Goal: Information Seeking & Learning: Learn about a topic

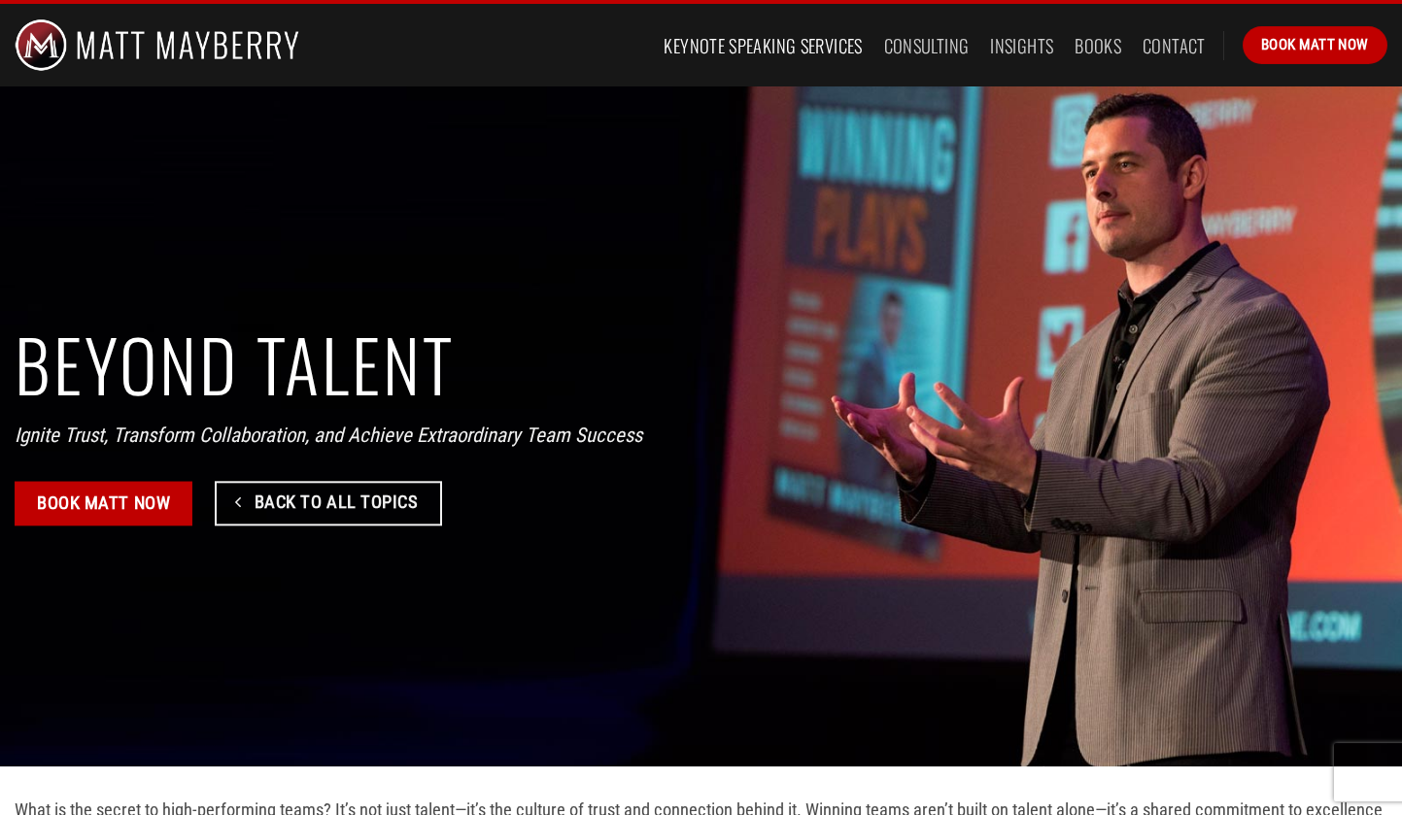
click at [716, 38] on link "Keynote Speaking Services" at bounding box center [762, 45] width 198 height 35
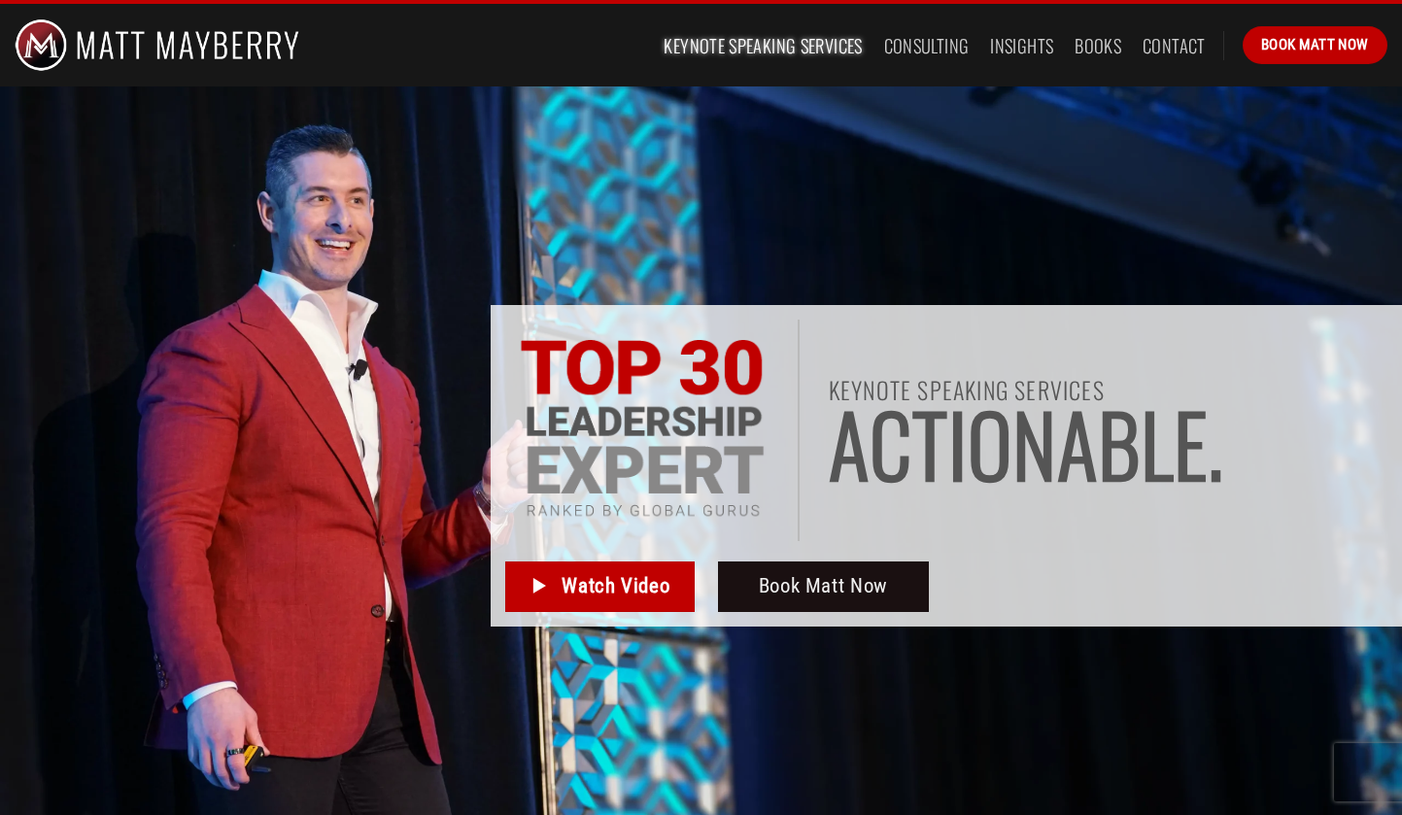
click at [978, 442] on span "s" at bounding box center [971, 443] width 40 height 85
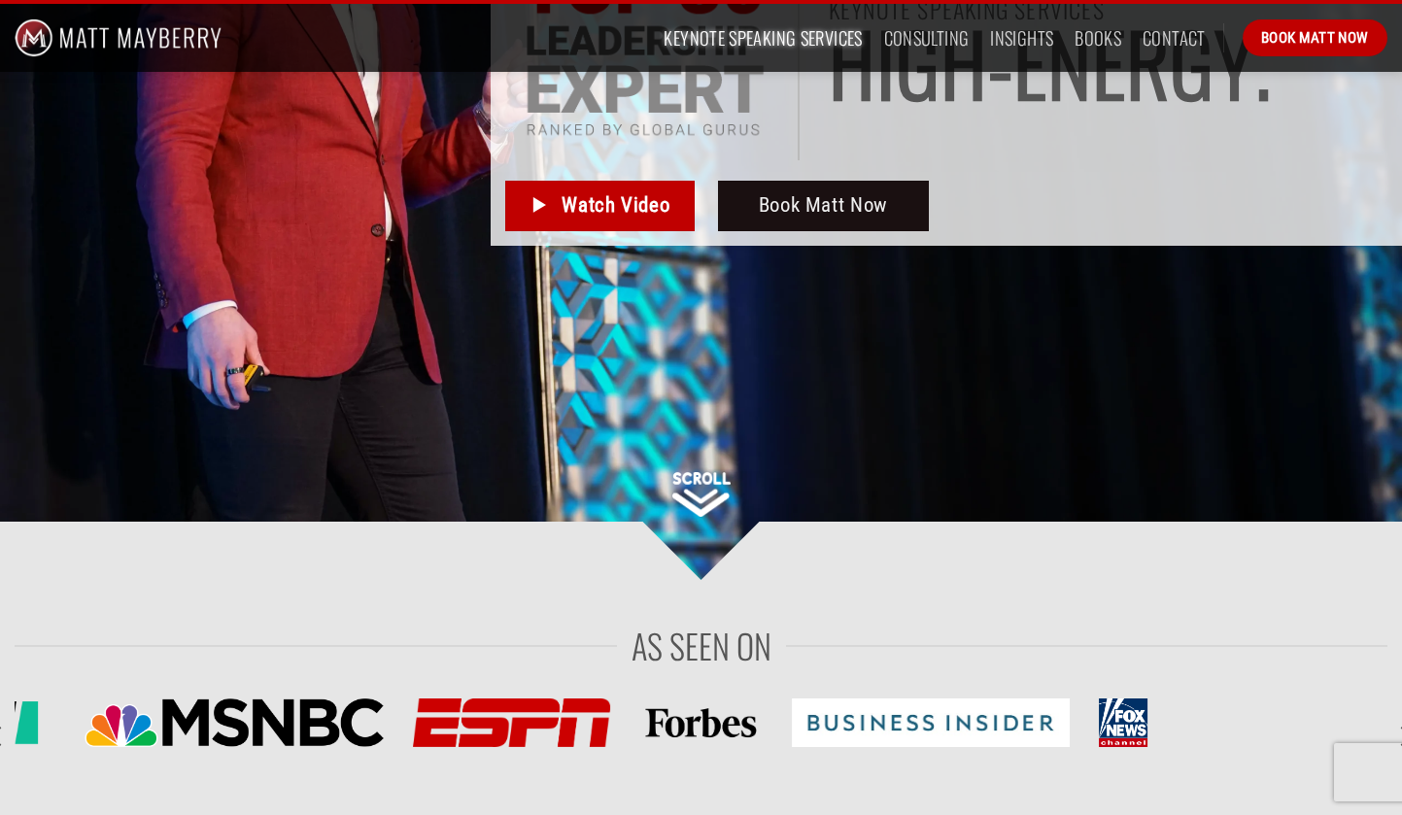
scroll to position [390, 0]
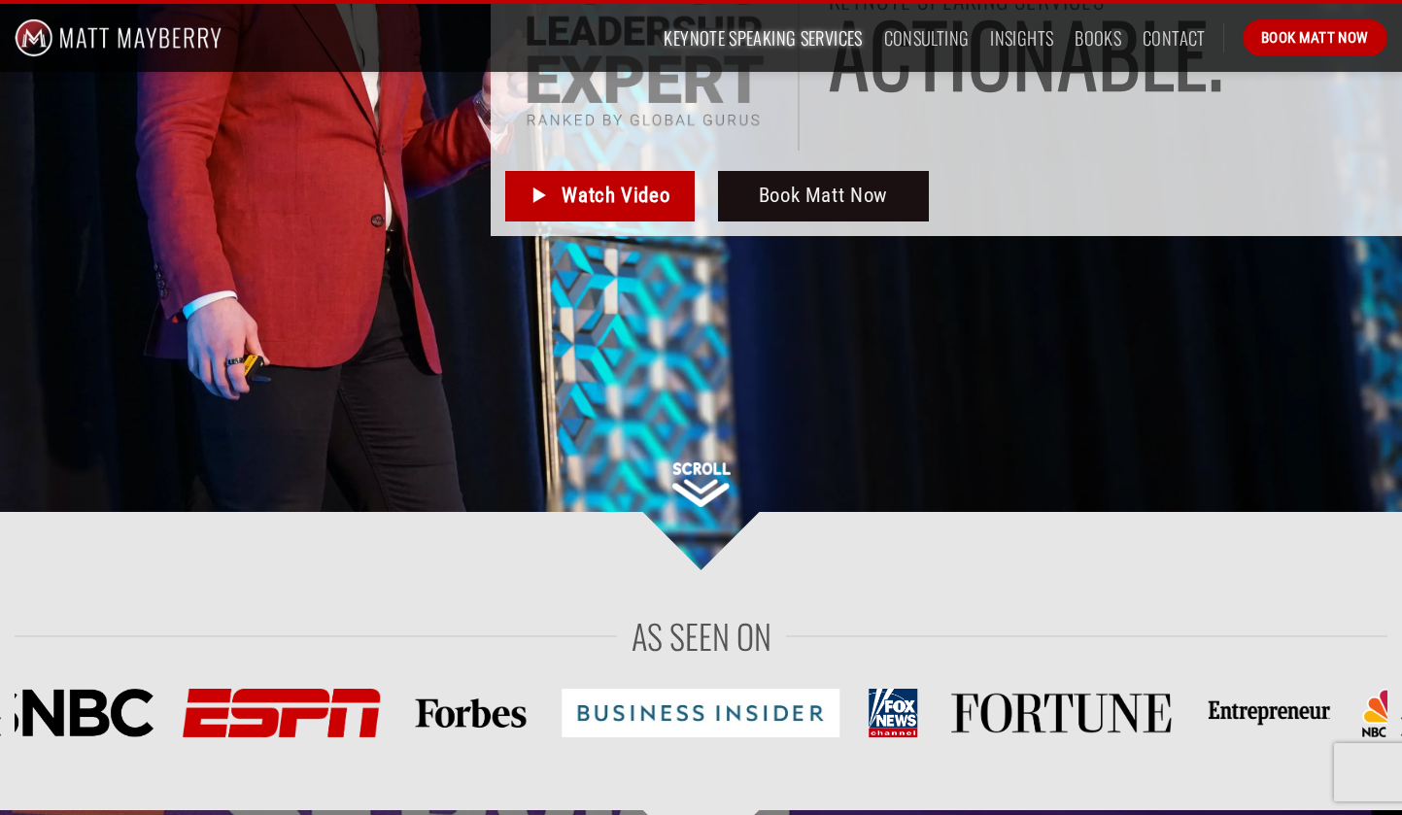
click at [706, 466] on img at bounding box center [701, 484] width 58 height 45
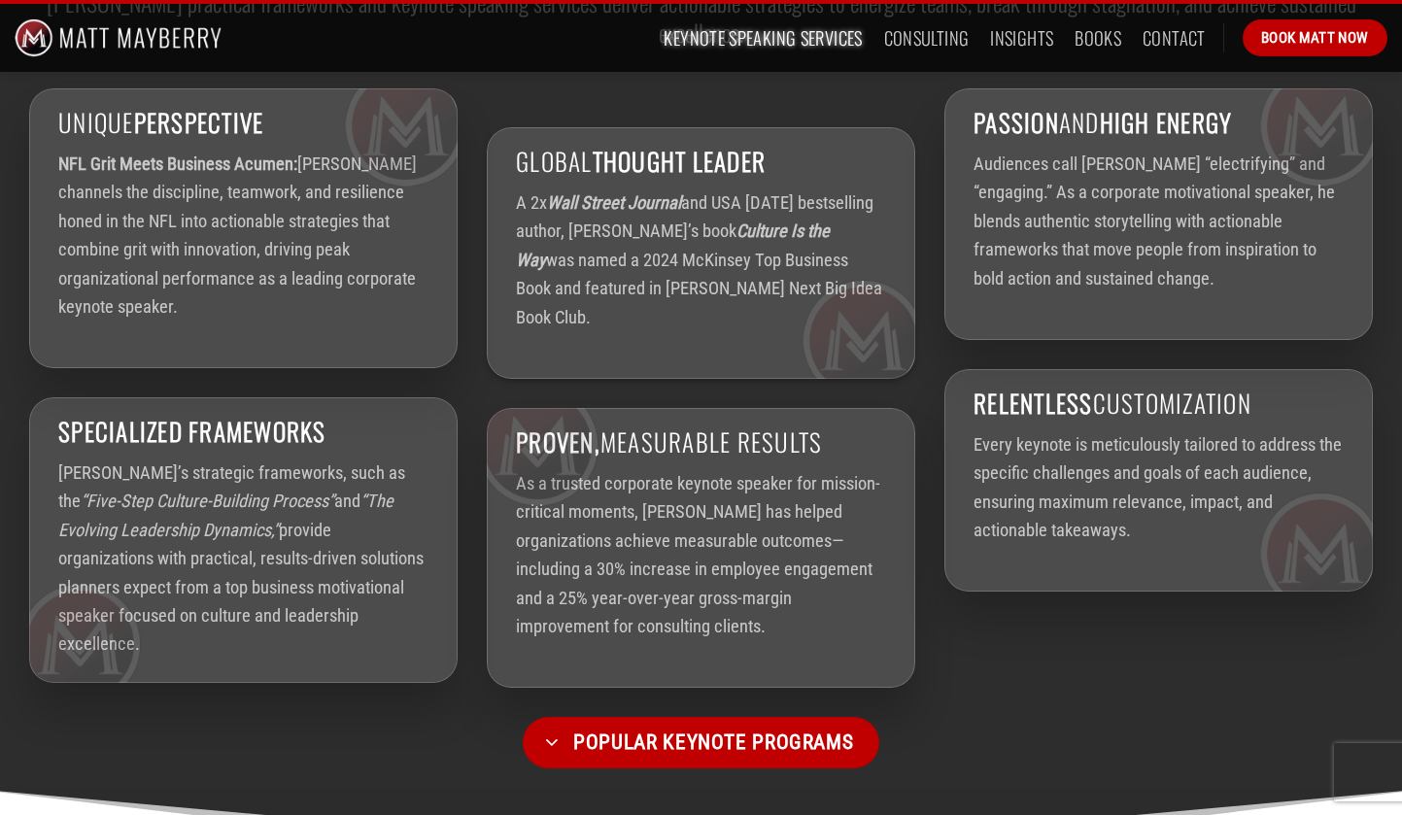
scroll to position [3330, 0]
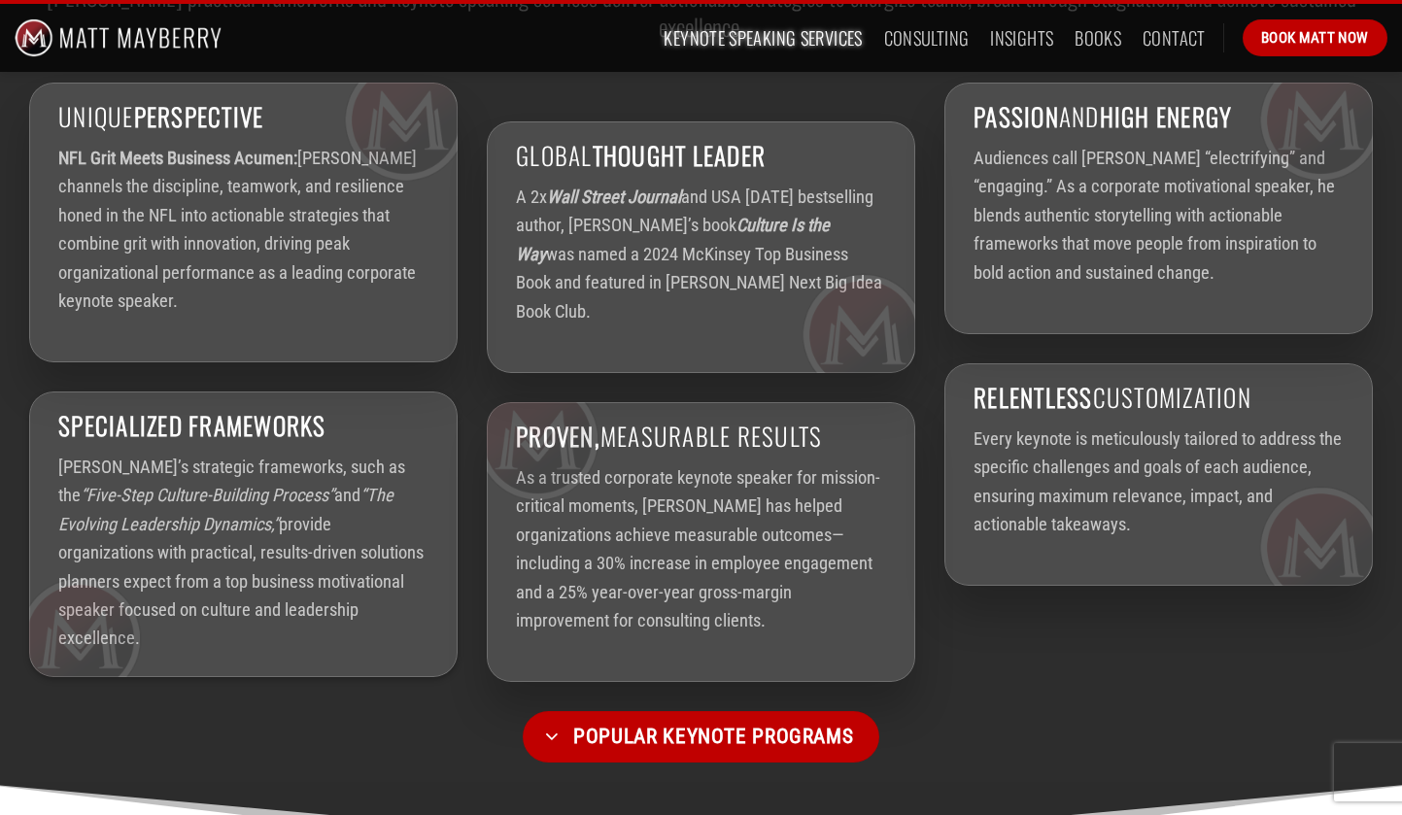
click at [197, 495] on div "Specialized Frameworks Matt’s strategic frameworks, such as the “Five-Step Cult…" at bounding box center [243, 534] width 428 height 286
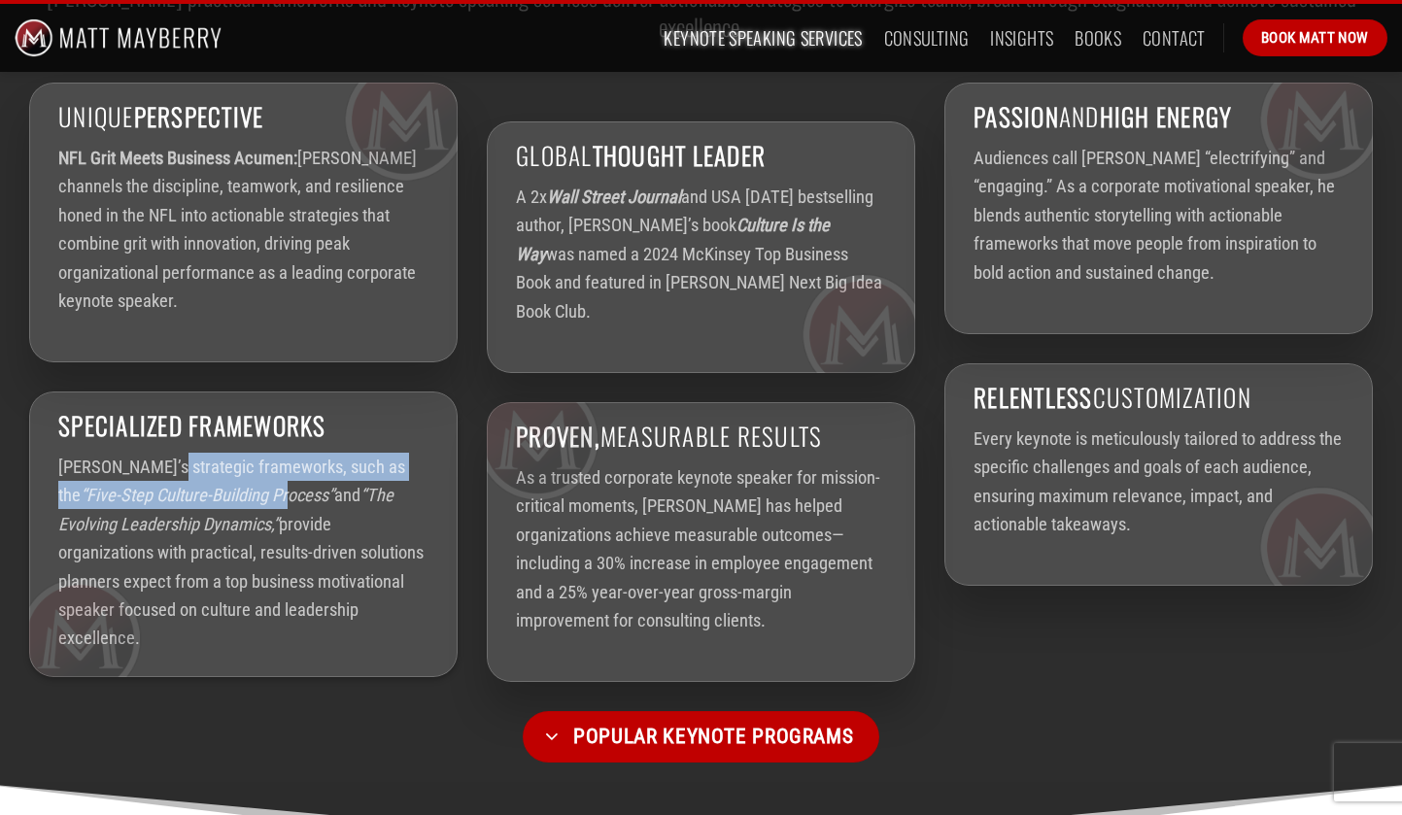
drag, startPoint x: 149, startPoint y: 534, endPoint x: 178, endPoint y: 557, distance: 36.7
click at [180, 559] on div "Specialized Frameworks Matt’s strategic frameworks, such as the “Five-Step Cult…" at bounding box center [243, 534] width 428 height 286
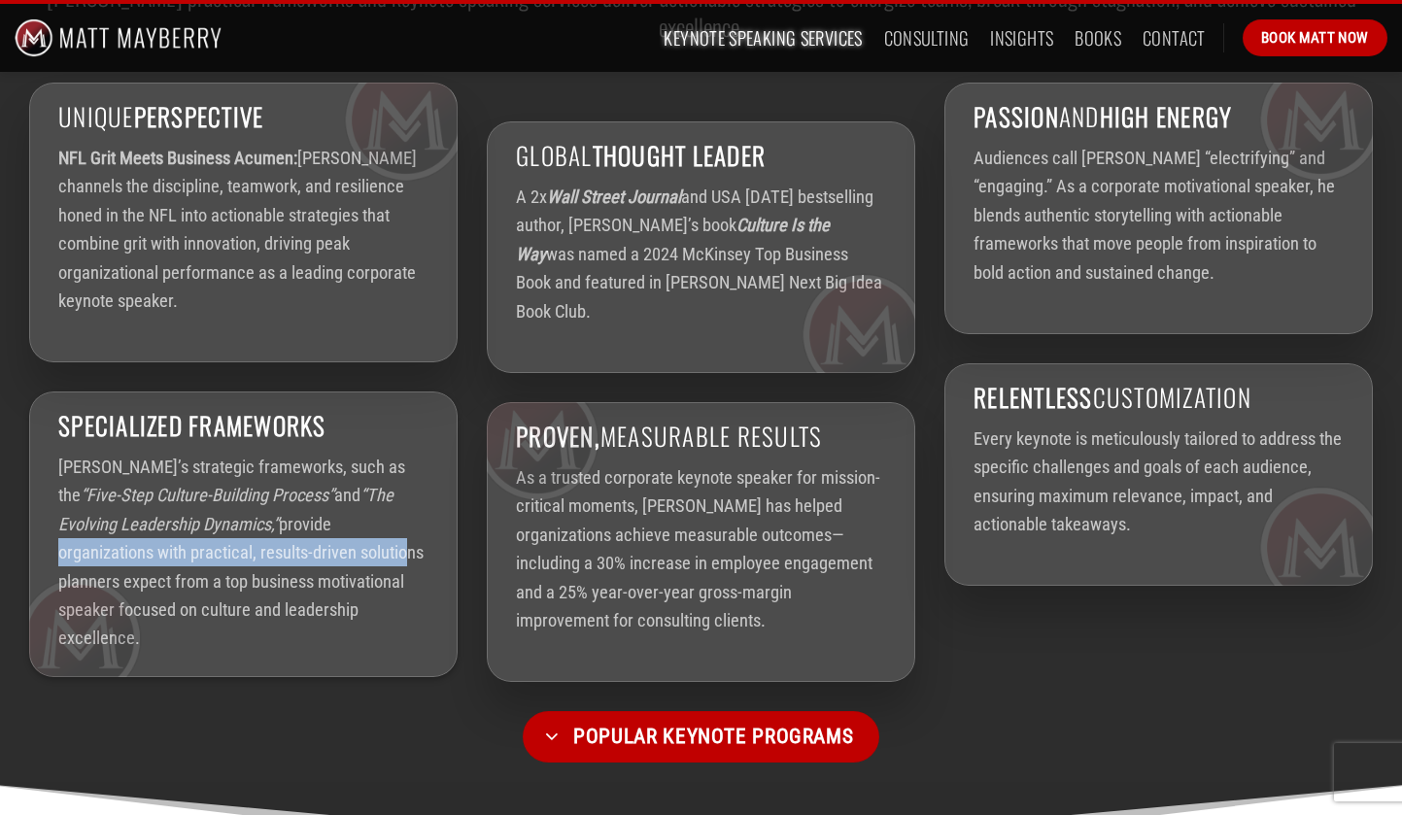
click at [255, 598] on div "Specialized Frameworks Matt’s strategic frameworks, such as the “Five-Step Cult…" at bounding box center [243, 534] width 428 height 286
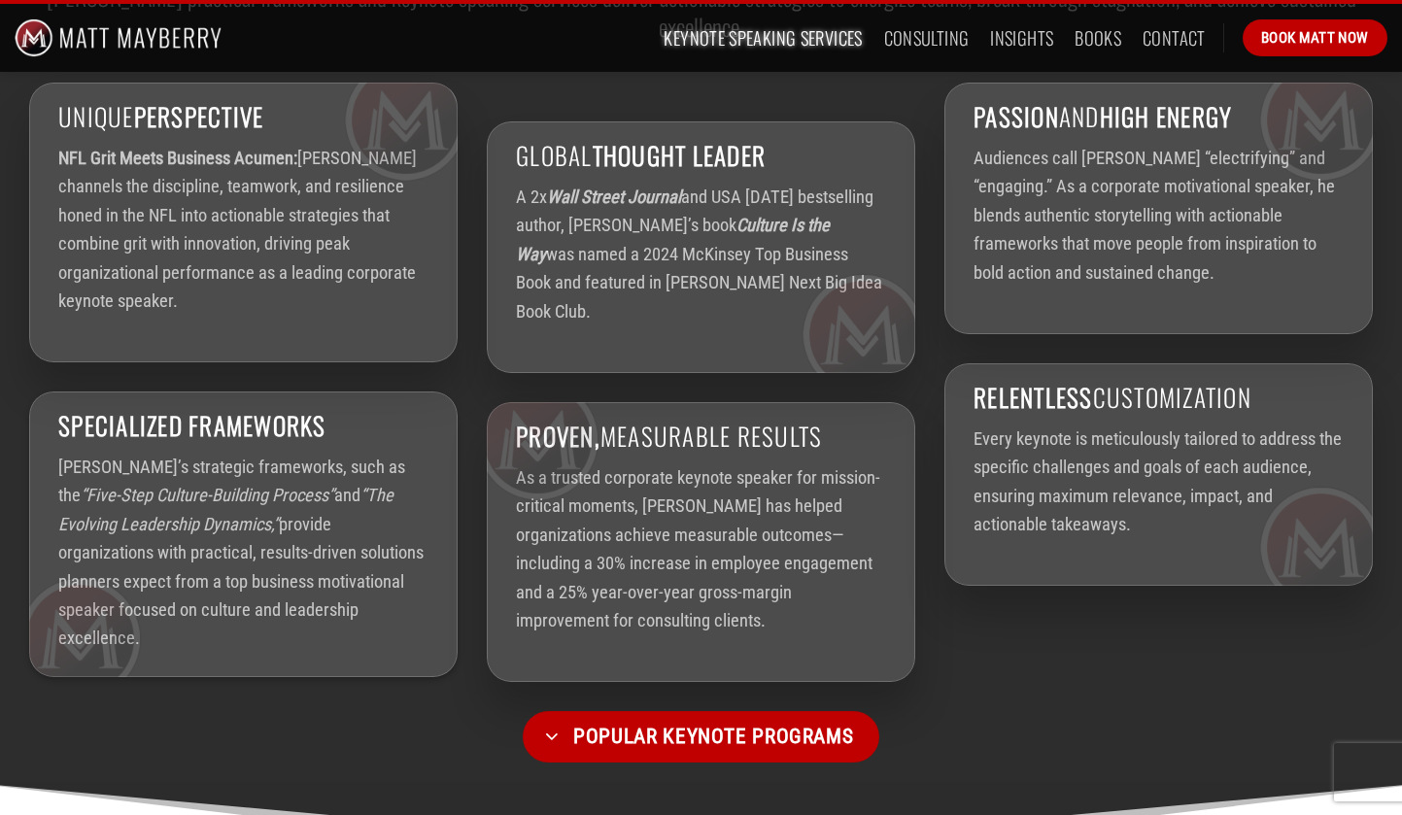
click at [285, 640] on div "Specialized Frameworks Matt’s strategic frameworks, such as the “Five-Step Cult…" at bounding box center [243, 534] width 428 height 286
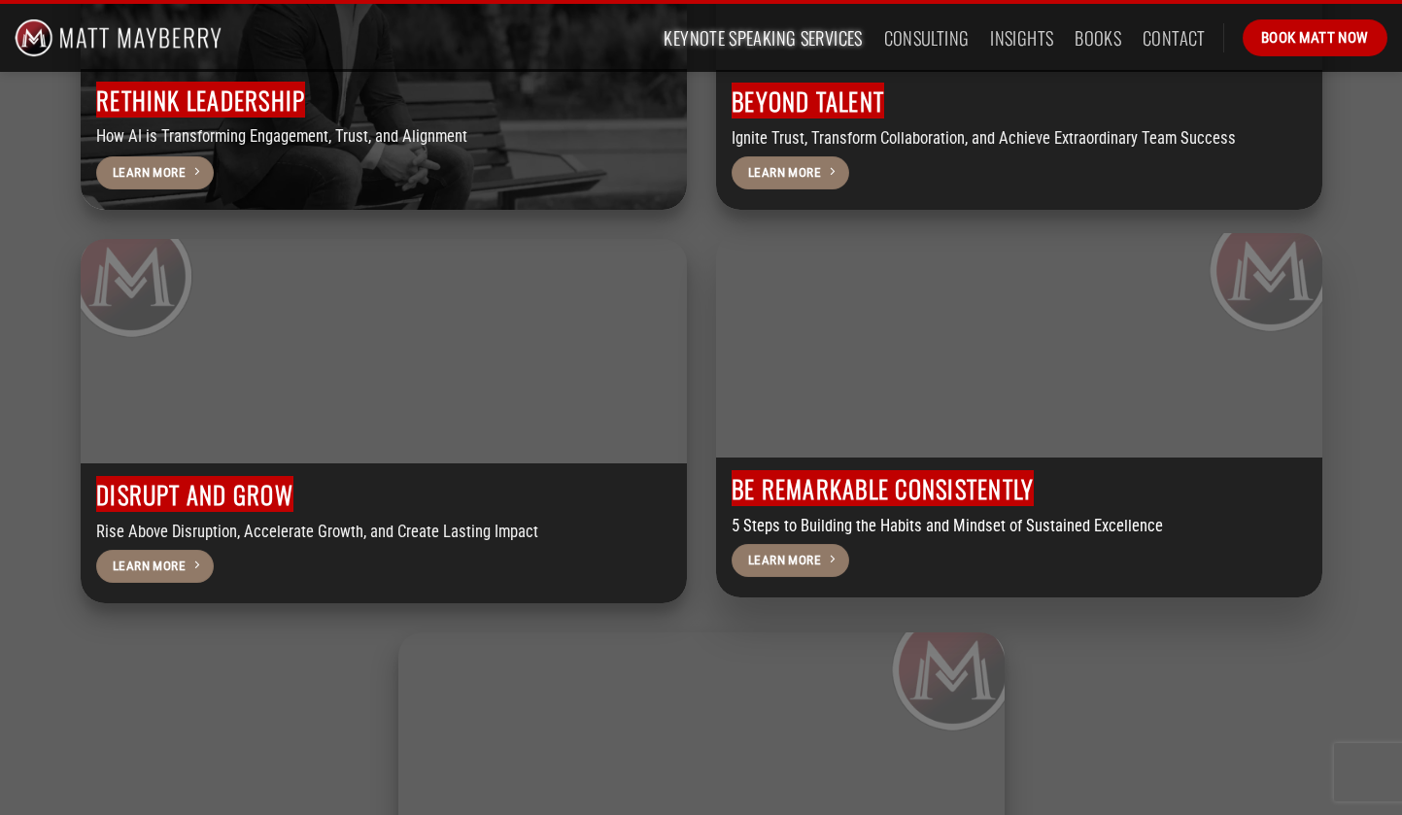
scroll to position [5661, 0]
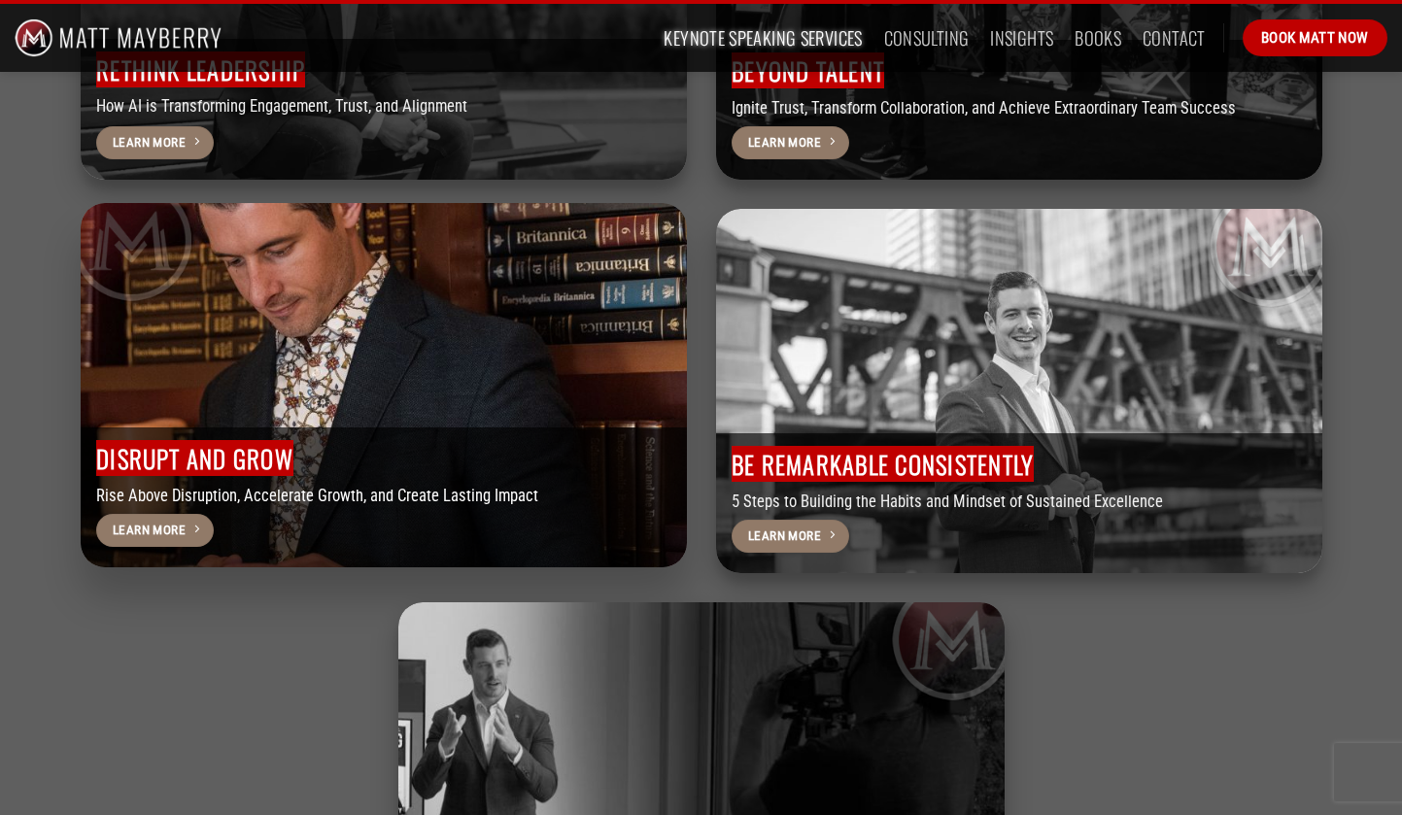
click at [293, 476] on span "DISRUPT AND GROW" at bounding box center [194, 458] width 197 height 36
click at [186, 540] on span "Learn More" at bounding box center [149, 530] width 73 height 20
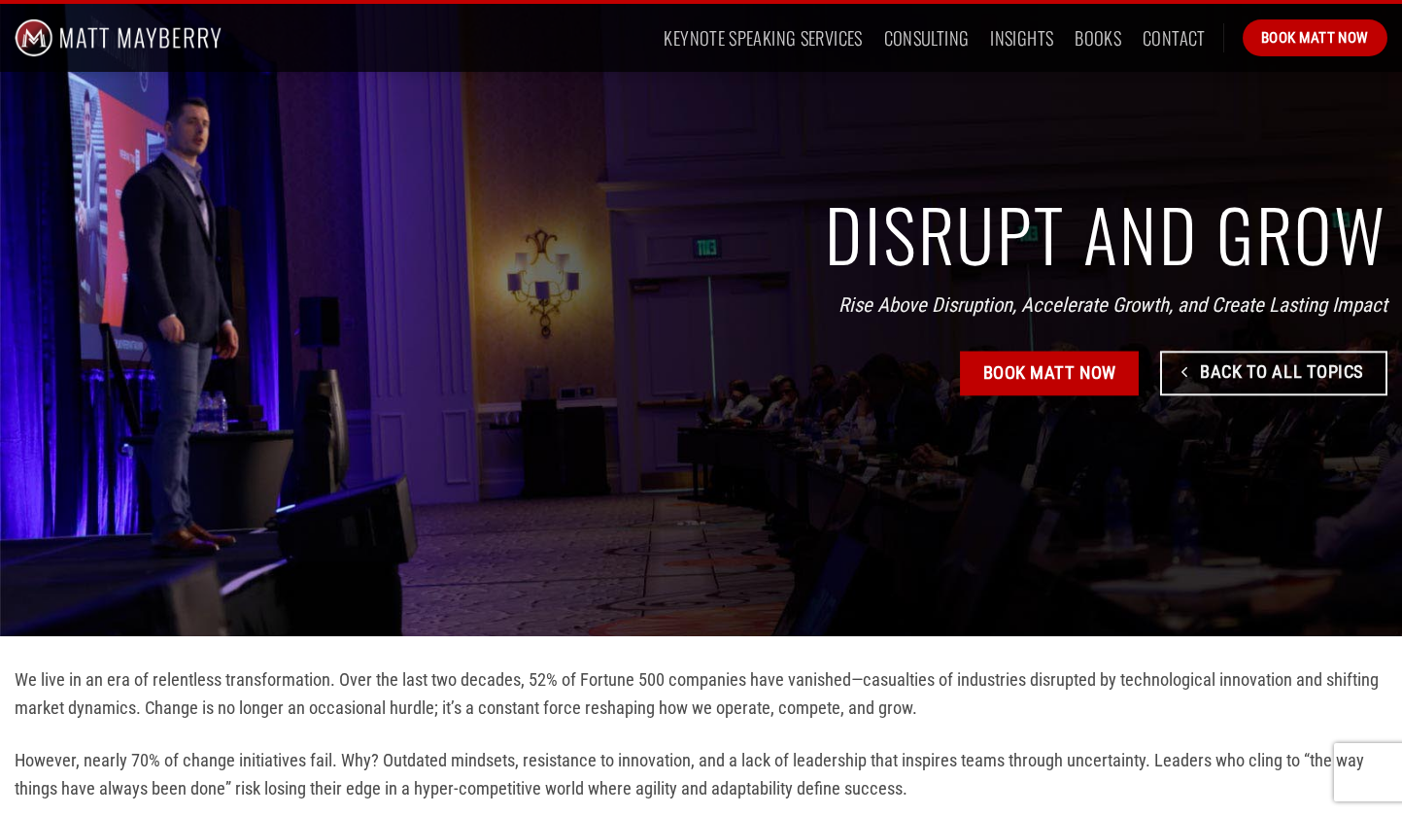
scroll to position [104, 0]
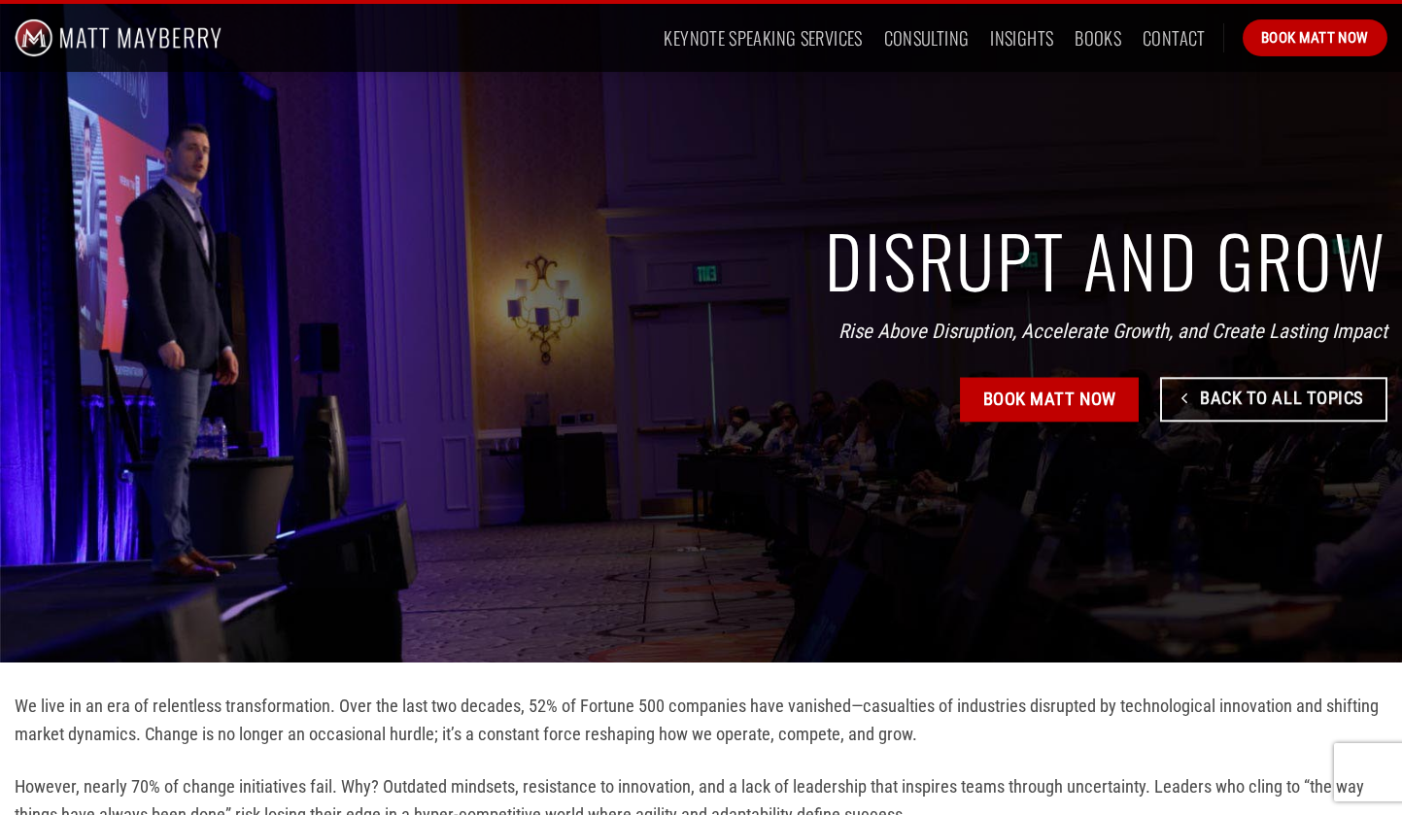
click at [736, 374] on div "DISRUPT AND GROW Rise Above Disruption, Accelerate Growth, and Create Lasting I…" at bounding box center [812, 328] width 1149 height 206
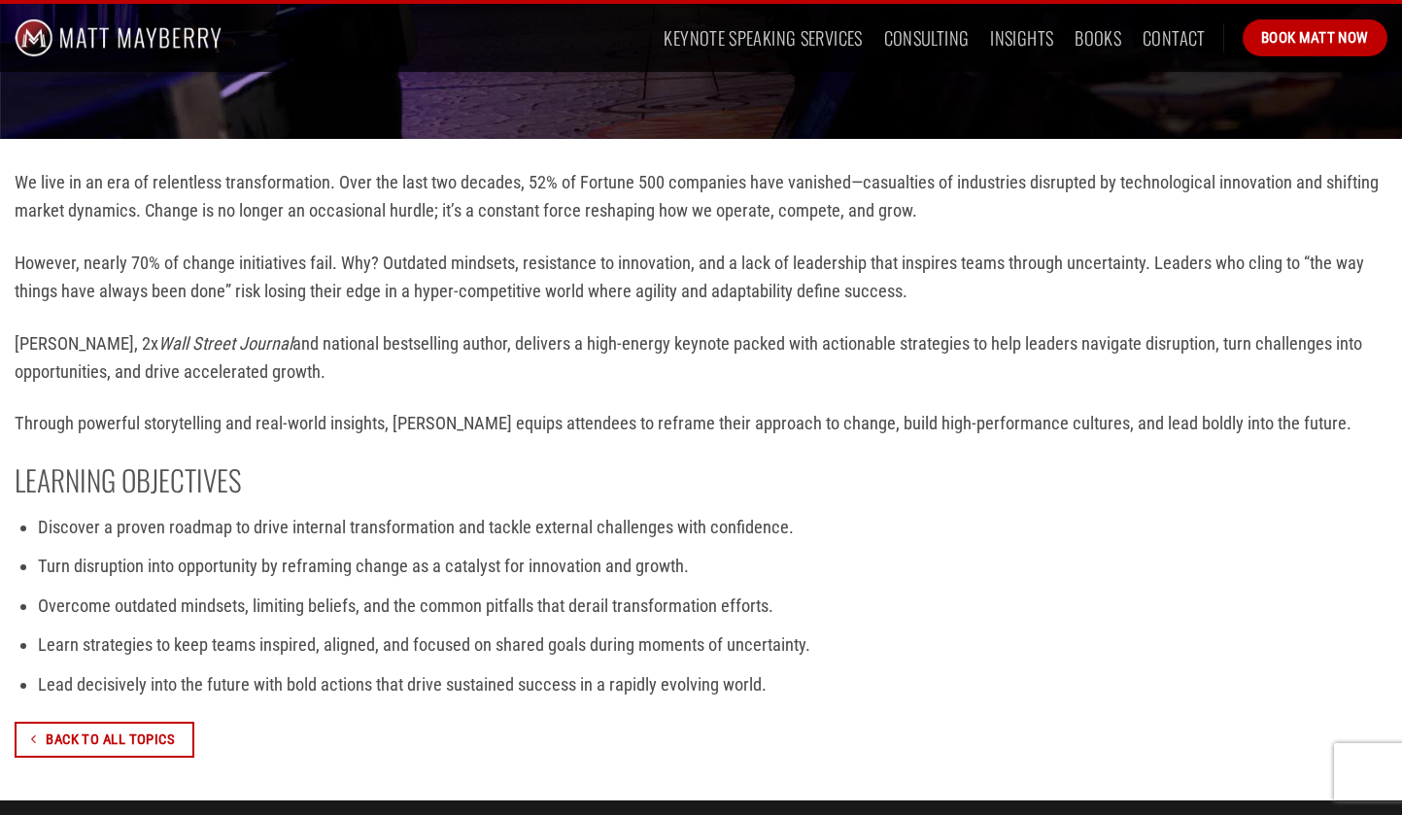
scroll to position [627, 0]
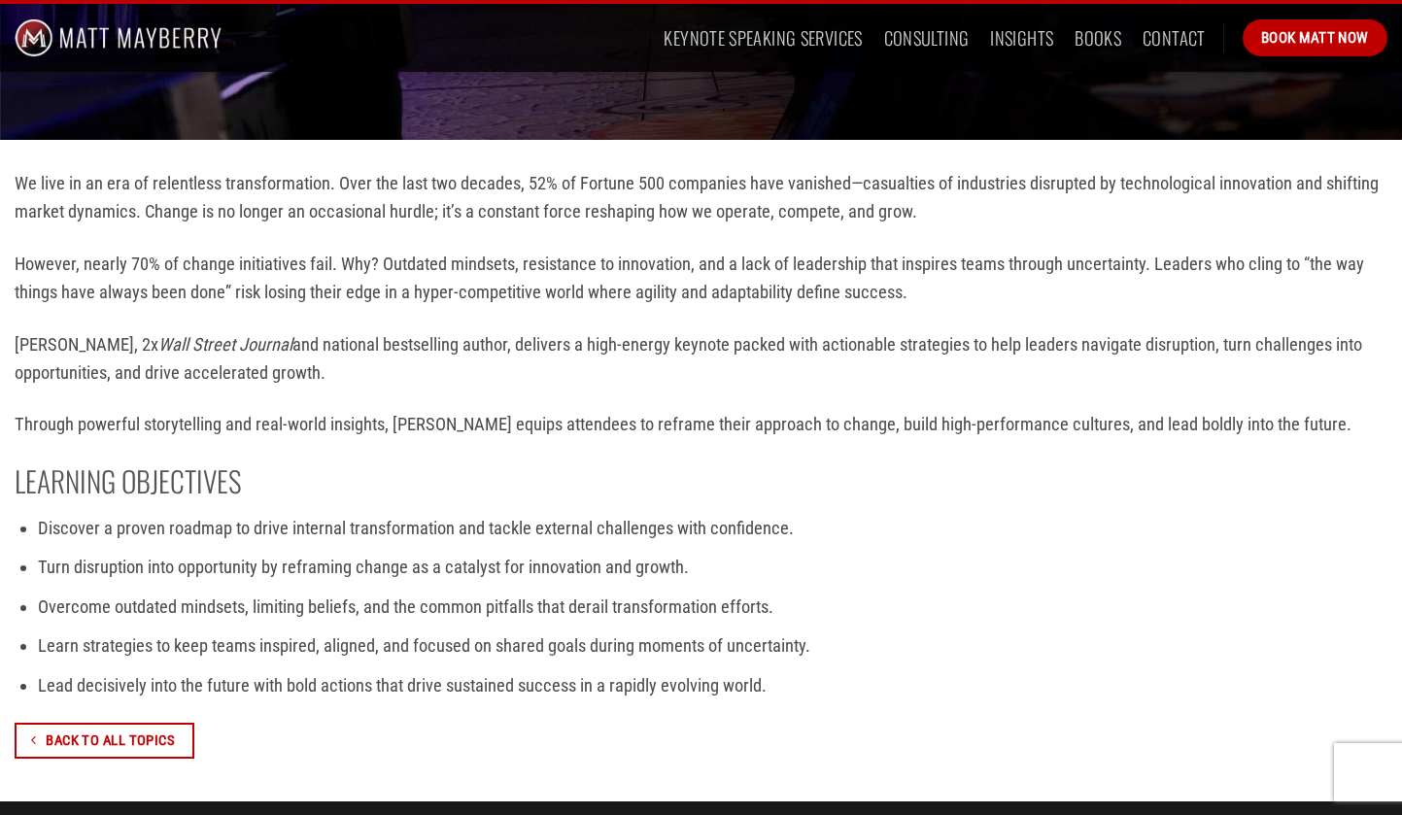
click at [87, 34] on img at bounding box center [118, 38] width 207 height 68
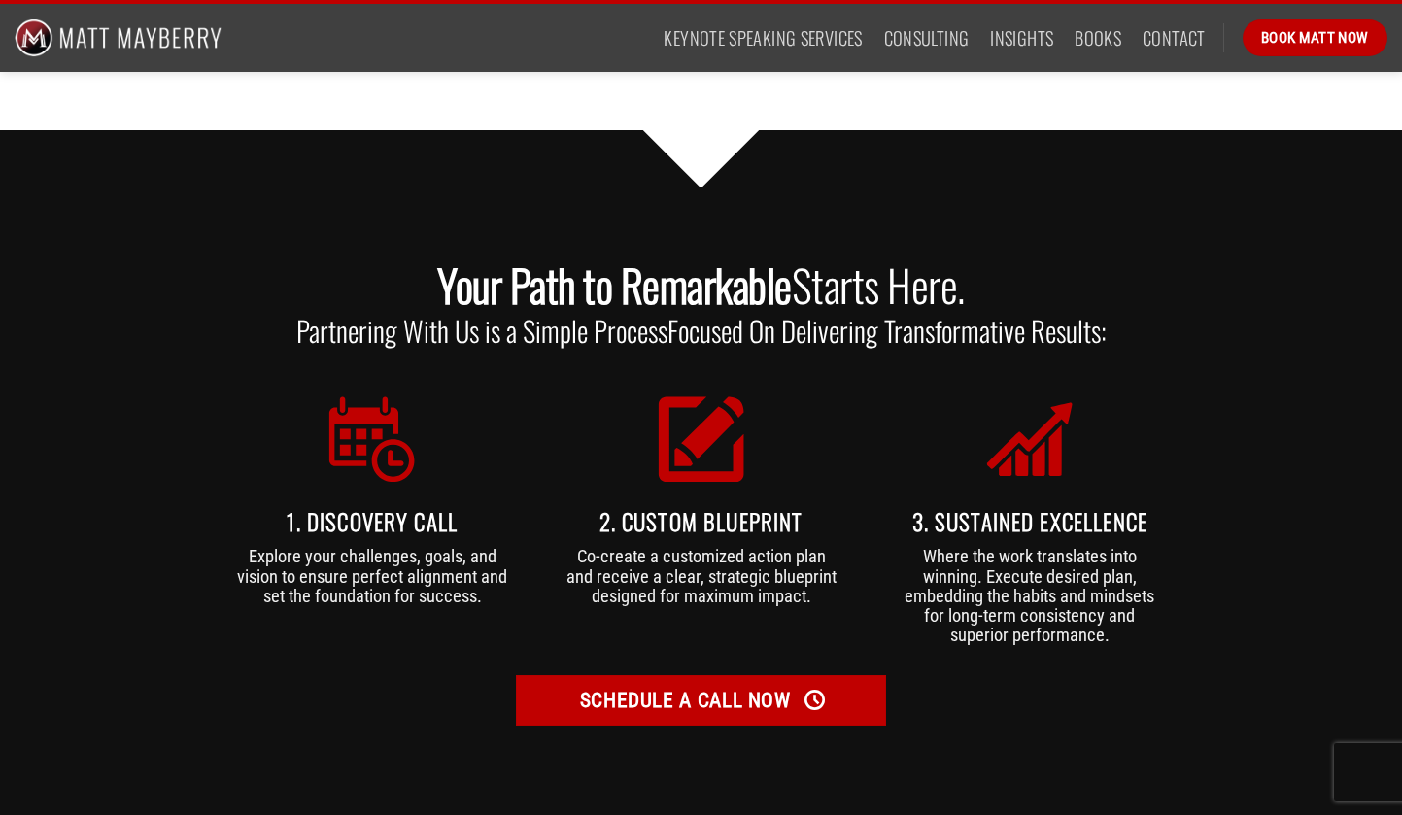
scroll to position [4192, 0]
